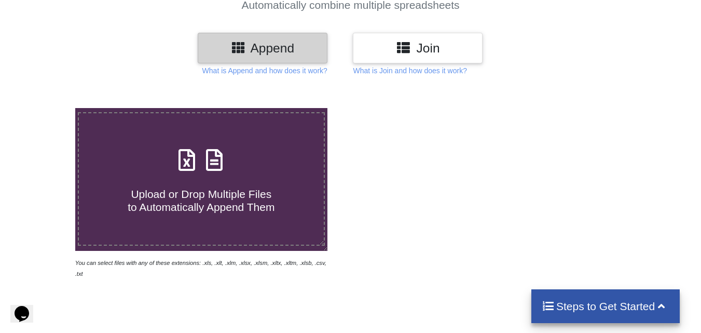
scroll to position [52, 0]
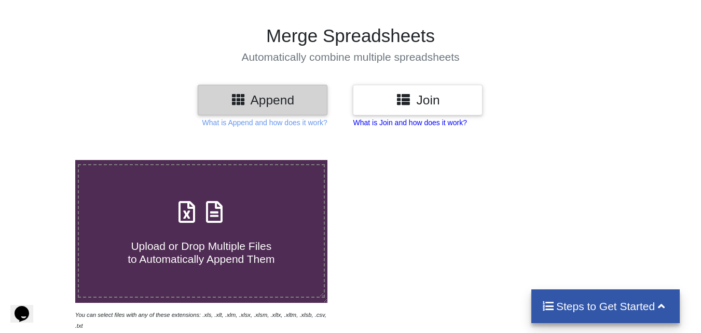
click at [327, 120] on p "What is Join and how does it work?" at bounding box center [264, 122] width 125 height 10
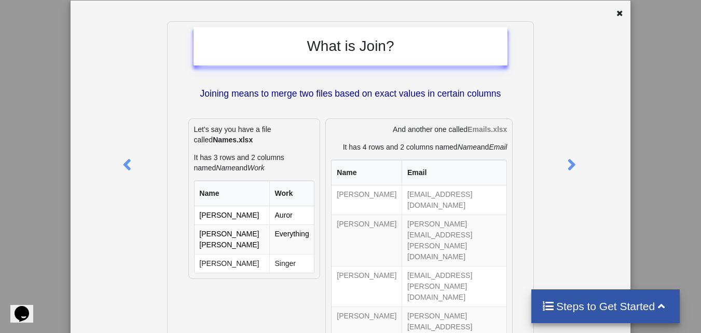
scroll to position [0, 0]
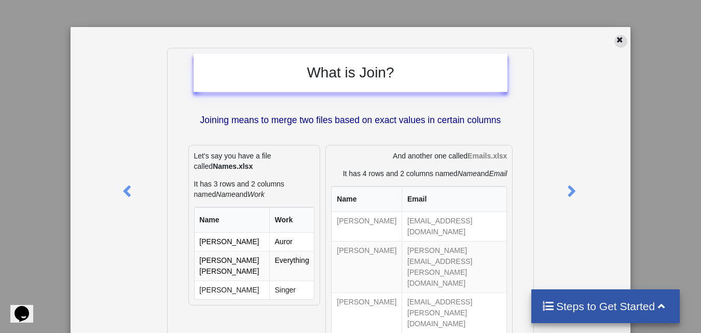
click at [619, 41] on div at bounding box center [620, 41] width 13 height 13
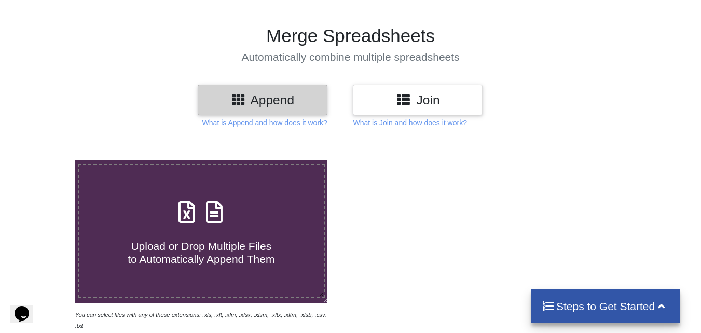
click at [200, 251] on span "Upload or Drop Multiple Files to Automatically Append Them" at bounding box center [201, 252] width 147 height 25
click at [47, 160] on input "Upload or Drop Multiple Files to Automatically Append Them" at bounding box center [47, 160] width 0 height 0
type input "C:\fakepath\1.ACCR.xls"
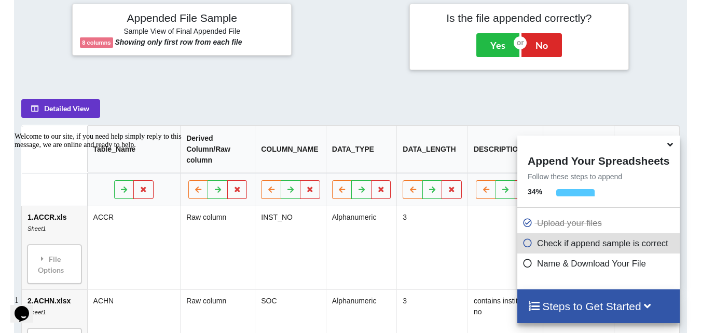
scroll to position [300, 0]
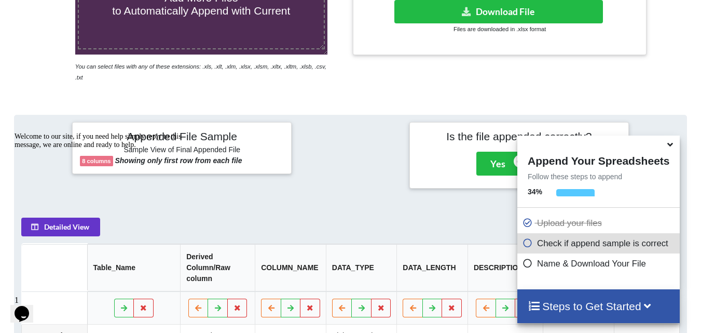
click at [667, 147] on icon at bounding box center [670, 142] width 11 height 9
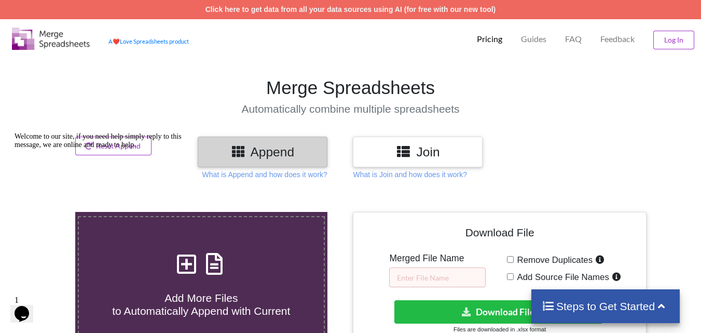
scroll to position [156, 0]
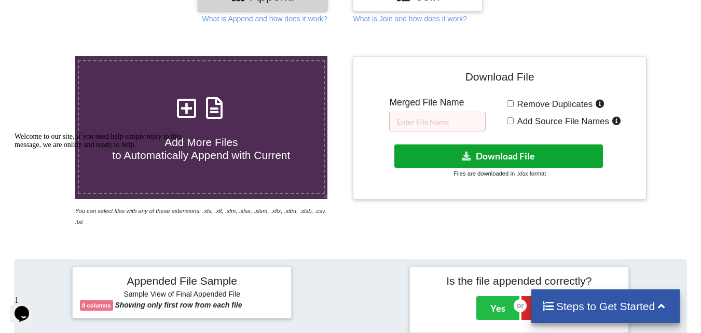
click at [474, 152] on button "Download File" at bounding box center [498, 155] width 209 height 23
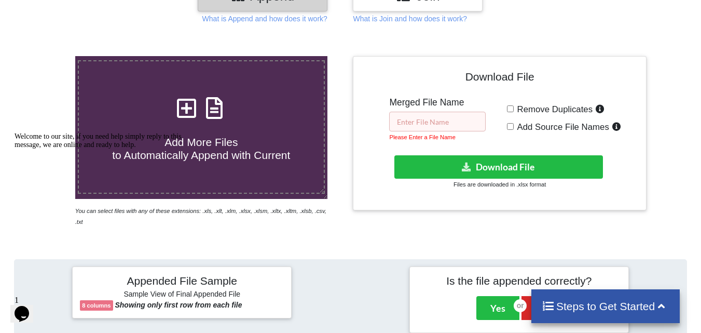
click at [442, 120] on input "text" at bounding box center [437, 122] width 96 height 20
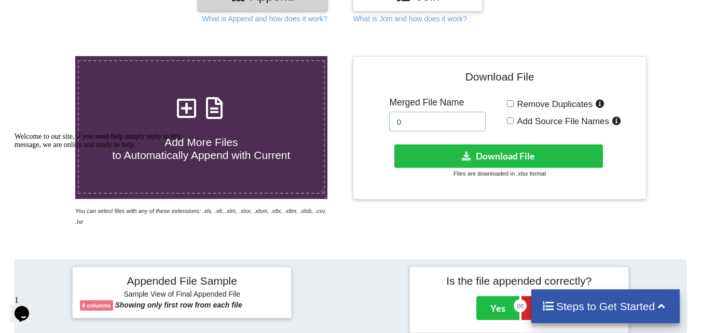
type input "0"
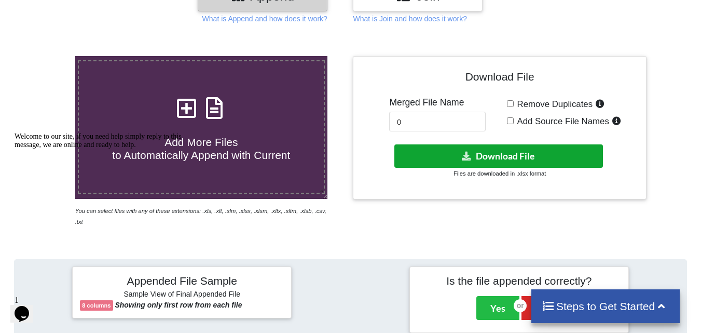
click at [448, 163] on button "Download File" at bounding box center [498, 155] width 209 height 23
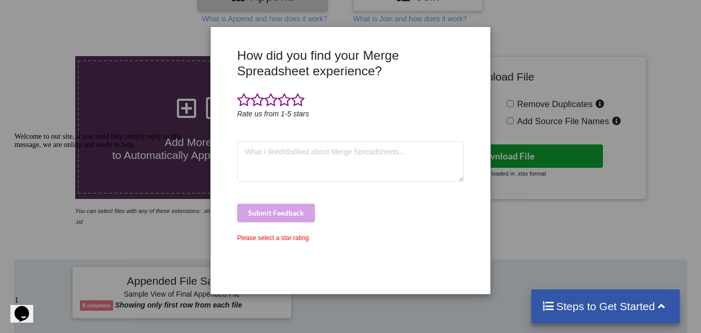
scroll to position [0, 0]
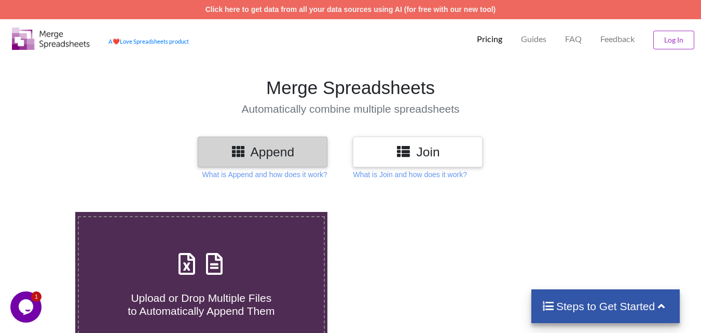
click at [239, 268] on div "Upload or Drop Multiple Files to Automatically Append Them" at bounding box center [201, 282] width 245 height 70
click at [47, 212] on input "Upload or Drop Multiple Files to Automatically Append Them" at bounding box center [47, 212] width 0 height 0
type input "C:\fakepath\1.ACCR.xls"
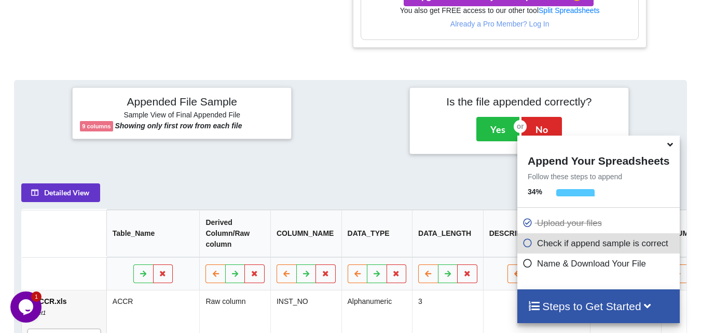
scroll to position [161, 0]
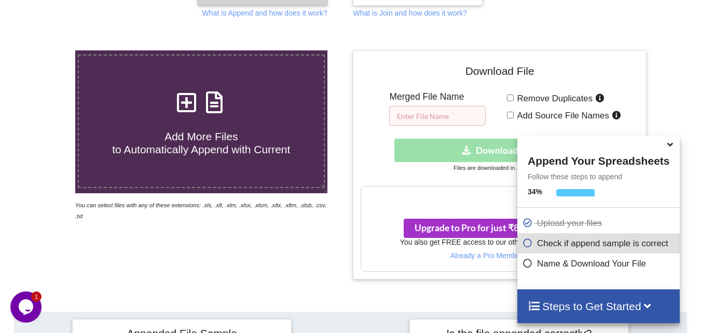
click at [430, 112] on input "text" at bounding box center [437, 116] width 96 height 20
type input "l"
type input "CBS"
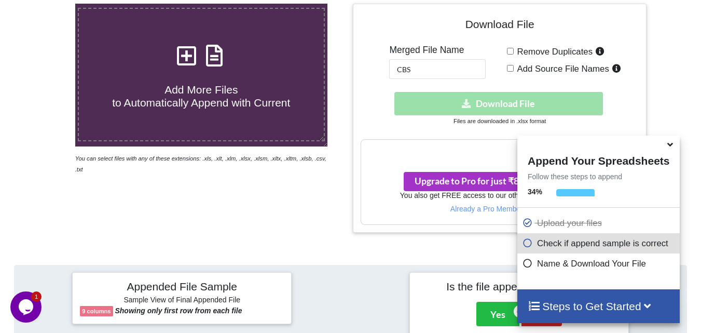
scroll to position [265, 0]
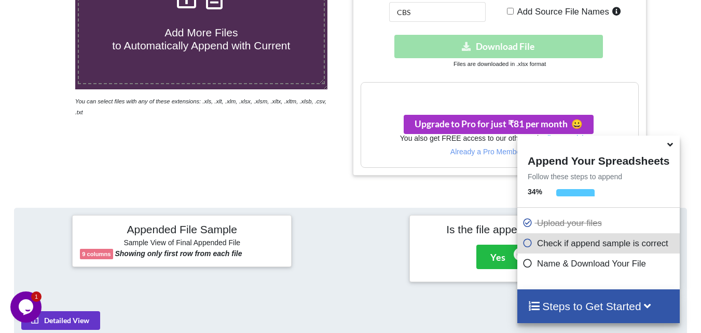
click at [673, 144] on icon at bounding box center [670, 142] width 11 height 9
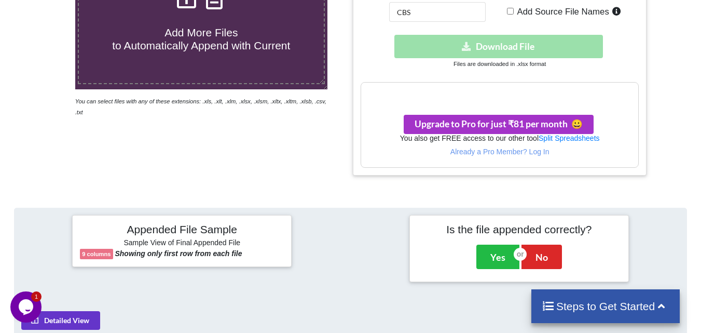
click at [571, 94] on h3 "Your files are more than 1 MB" at bounding box center [499, 93] width 277 height 11
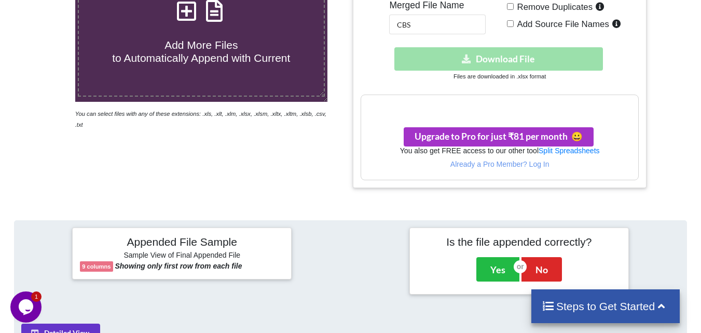
scroll to position [161, 0]
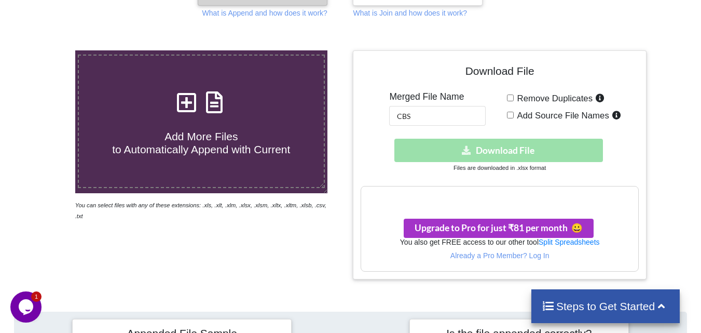
click at [510, 96] on input "Remove Duplicates" at bounding box center [510, 97] width 7 height 7
checkbox input "false"
click at [512, 116] on input "Add Source File Names" at bounding box center [510, 115] width 7 height 7
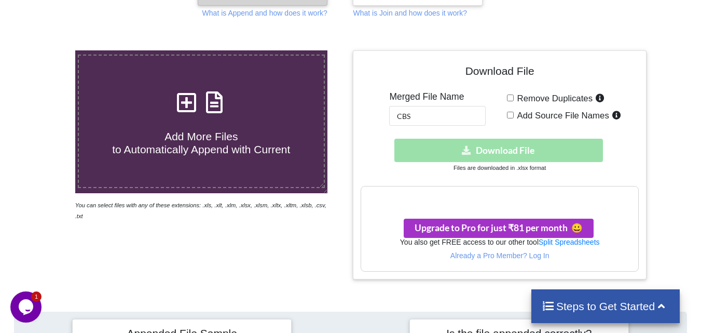
checkbox input "false"
click at [504, 154] on div "Download hidden Download File" at bounding box center [500, 150] width 278 height 23
click at [491, 208] on div "Upgrade to Pro for just ₹81 per month 😀" at bounding box center [499, 223] width 277 height 30
click at [494, 194] on h3 "Your files are more than 1 MB" at bounding box center [499, 196] width 277 height 11
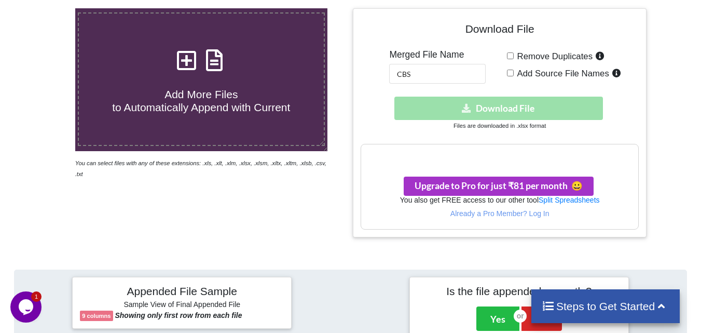
scroll to position [208, 0]
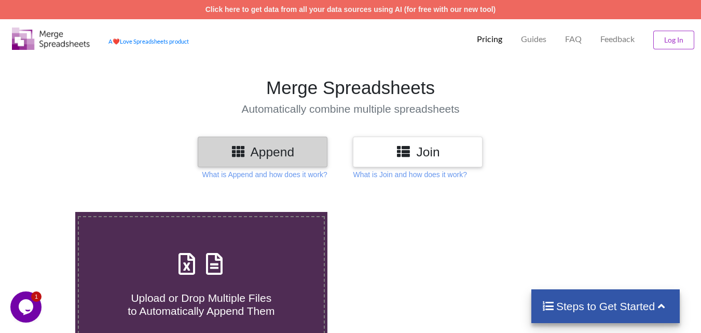
click at [211, 277] on span at bounding box center [201, 264] width 55 height 24
click at [47, 212] on input "Upload or Drop Multiple Files to Automatically Append Them" at bounding box center [47, 212] width 0 height 0
type input "C:\fakepath\1.ACCR.xls"
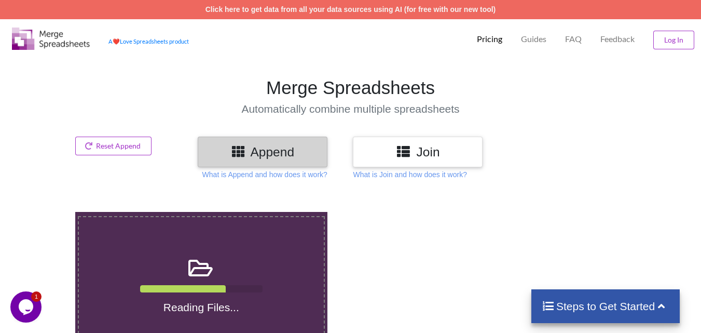
click at [26, 307] on icon "$i18n('chat', 'chat_widget')" at bounding box center [26, 307] width 15 height 16
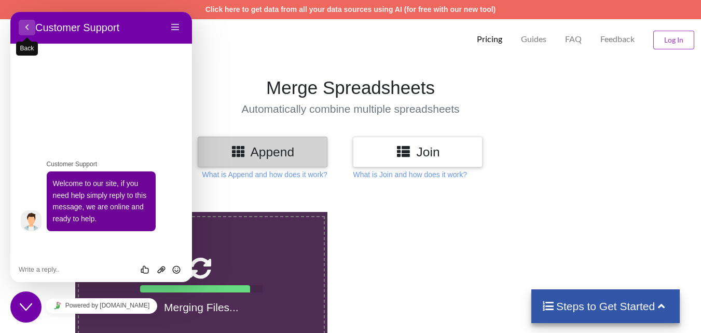
click at [23, 27] on button "Back" at bounding box center [27, 28] width 17 height 16
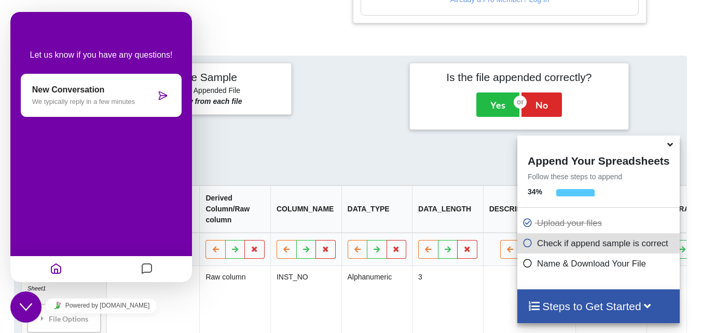
scroll to position [473, 0]
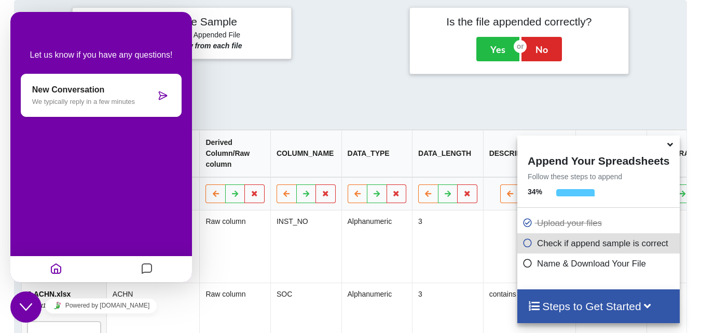
click at [240, 117] on div "Detailed View" at bounding box center [153, 112] width 264 height 19
click at [19, 313] on button "Close Chat This icon closes the chat window." at bounding box center [25, 306] width 31 height 31
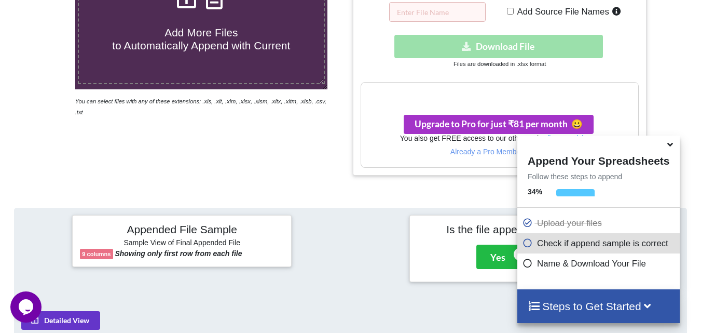
scroll to position [129, 0]
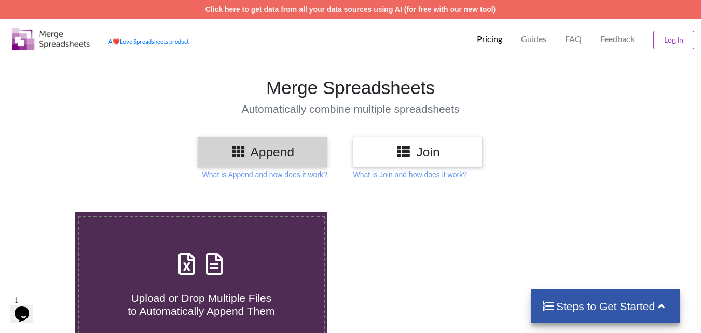
click at [206, 312] on span "Upload or Drop Multiple Files to Automatically Append Them" at bounding box center [201, 304] width 147 height 25
click at [47, 212] on input "Upload or Drop Multiple Files to Automatically Append Them" at bounding box center [47, 212] width 0 height 0
type input "C:\fakepath\101.INCR.xls"
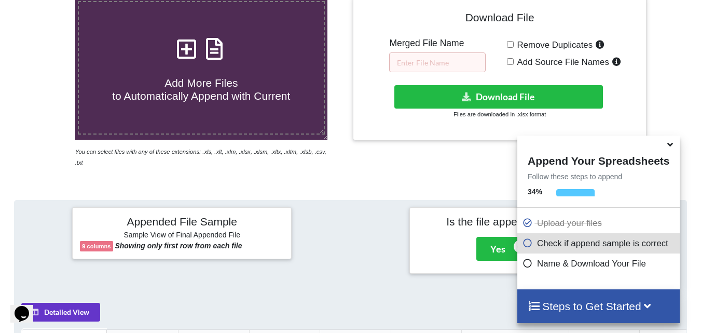
scroll to position [196, 0]
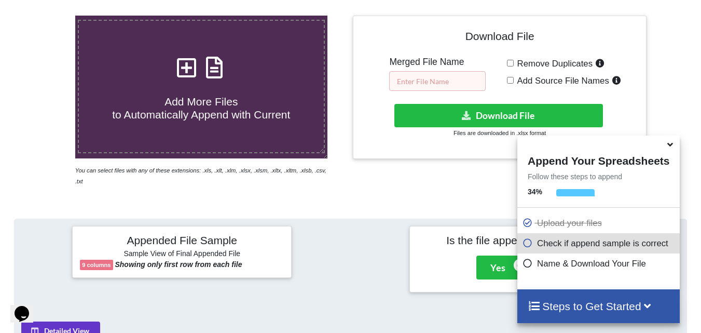
click at [412, 84] on input "text" at bounding box center [437, 81] width 96 height 20
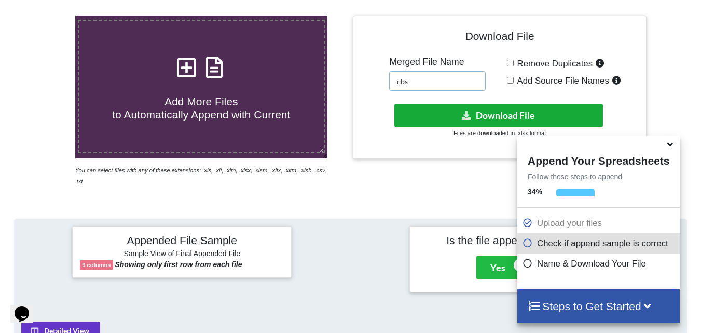
type input "cbs"
click at [431, 106] on button "Download File" at bounding box center [498, 115] width 209 height 23
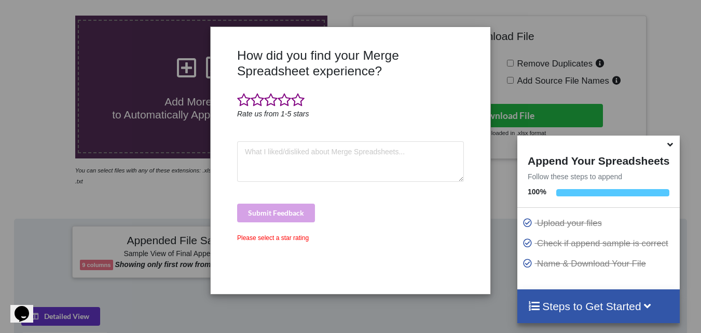
click at [0, 131] on div "How did you find your Merge Spreadsheet experience? Rate us from 1-5 stars Subm…" at bounding box center [350, 166] width 701 height 333
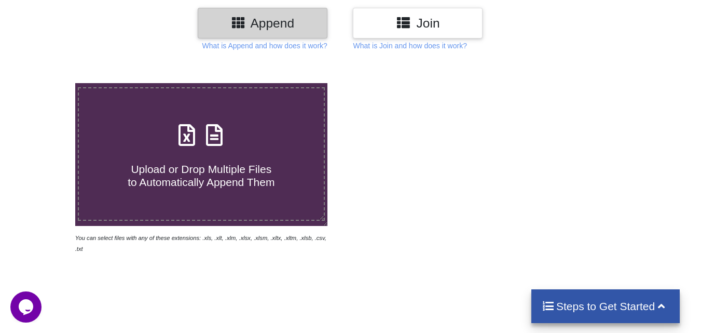
click at [191, 140] on icon at bounding box center [187, 130] width 26 height 22
click at [47, 83] on input "Upload or Drop Multiple Files to Automatically Append Them" at bounding box center [47, 83] width 0 height 0
type input "C:\fakepath\1.ACCR.xls"
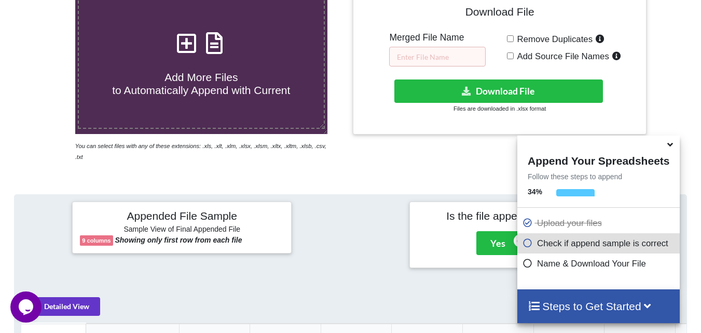
scroll to position [243, 0]
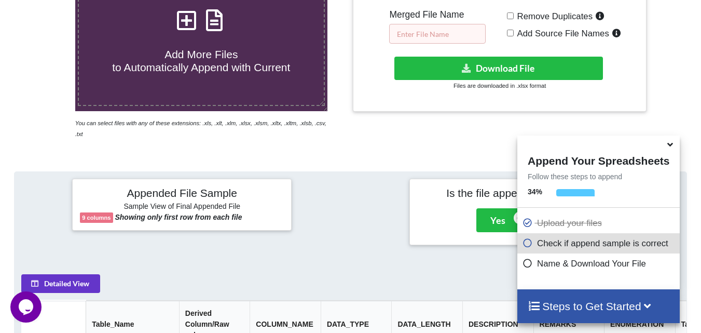
click at [450, 35] on input "text" at bounding box center [437, 34] width 96 height 20
type input "cbs0"
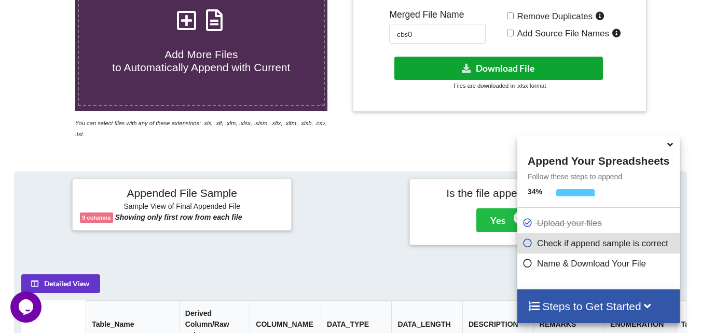
click at [452, 57] on button "Download File" at bounding box center [498, 68] width 209 height 23
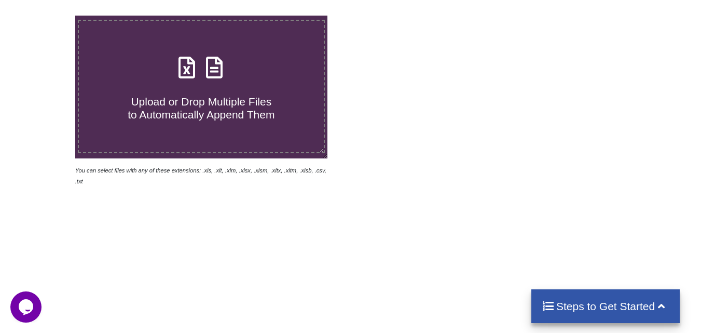
click at [197, 96] on span "Upload or Drop Multiple Files to Automatically Append Them" at bounding box center [201, 107] width 147 height 25
click at [47, 16] on input "Upload or Drop Multiple Files to Automatically Append Them" at bounding box center [47, 16] width 0 height 0
type input "C:\fakepath\51.COLM.xls"
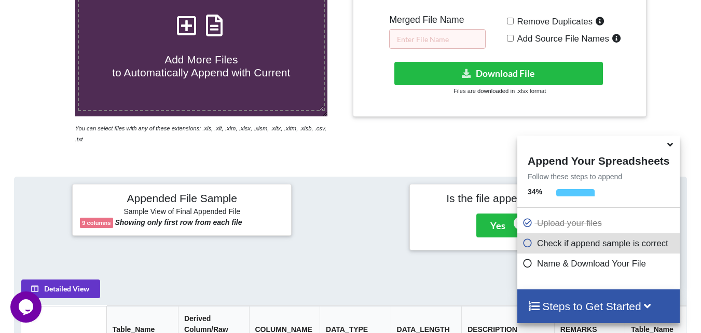
scroll to position [216, 0]
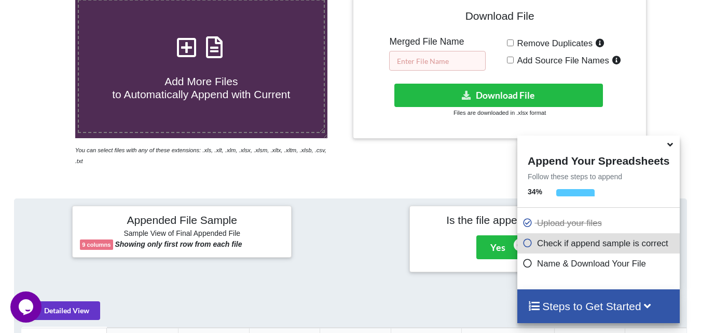
click at [459, 56] on input "text" at bounding box center [437, 61] width 96 height 20
type input "cb1"
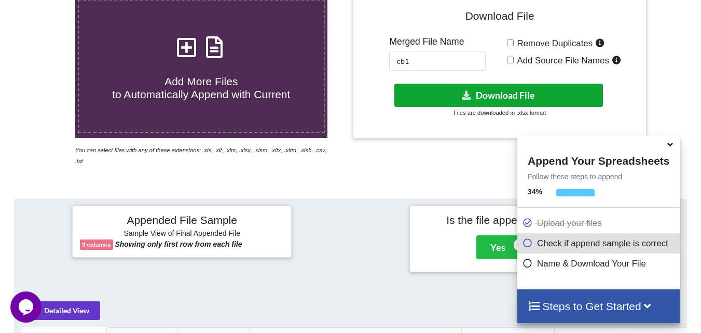
click at [490, 101] on button "Download File" at bounding box center [498, 95] width 209 height 23
